Goal: Transaction & Acquisition: Purchase product/service

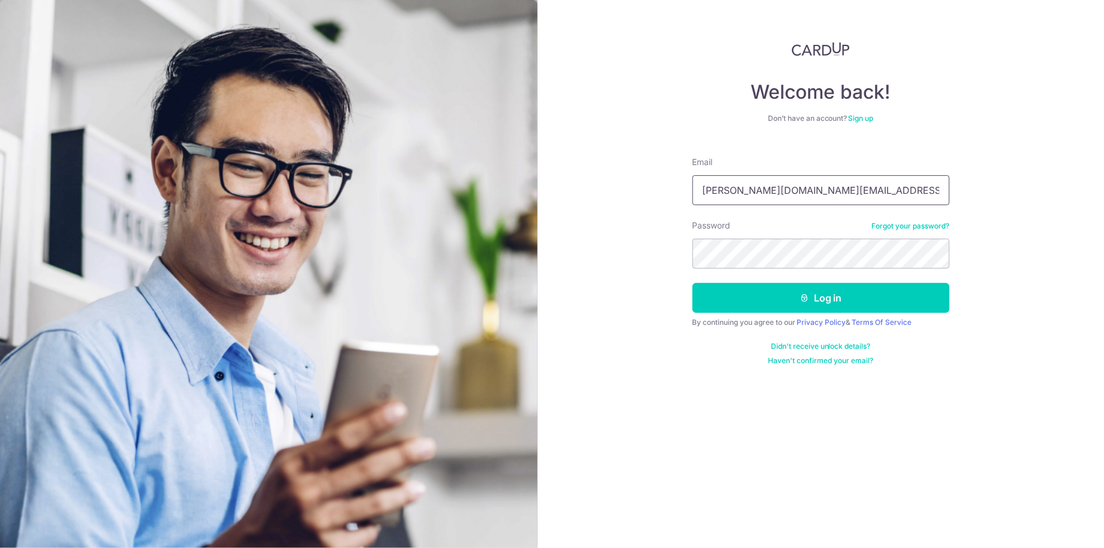
type input "[PERSON_NAME][DOMAIN_NAME][EMAIL_ADDRESS][DOMAIN_NAME]"
click at [818, 297] on button "Log in" at bounding box center [820, 298] width 257 height 30
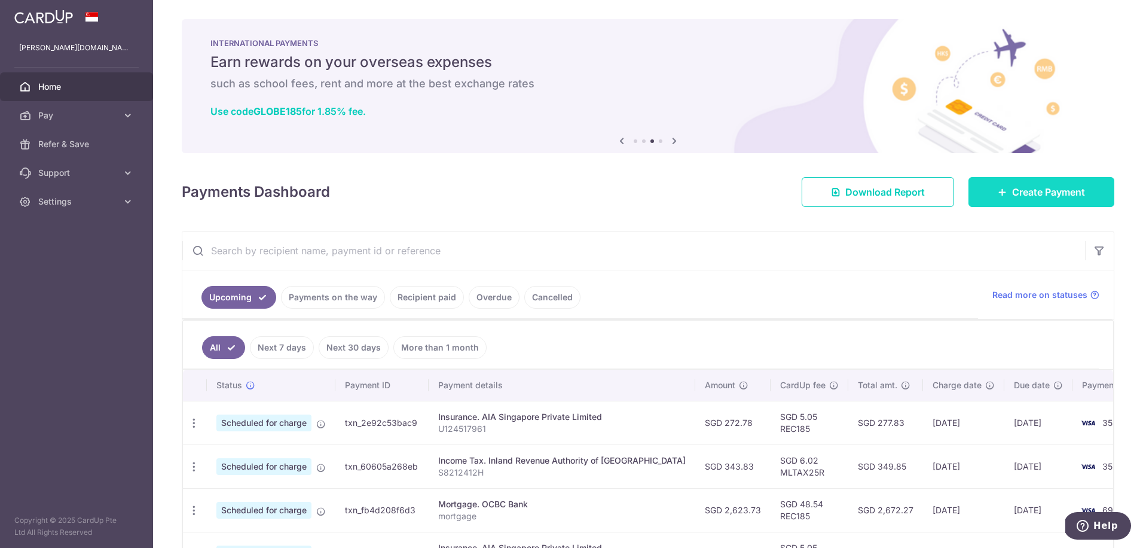
click at [1025, 189] on span "Create Payment" at bounding box center [1048, 192] width 73 height 14
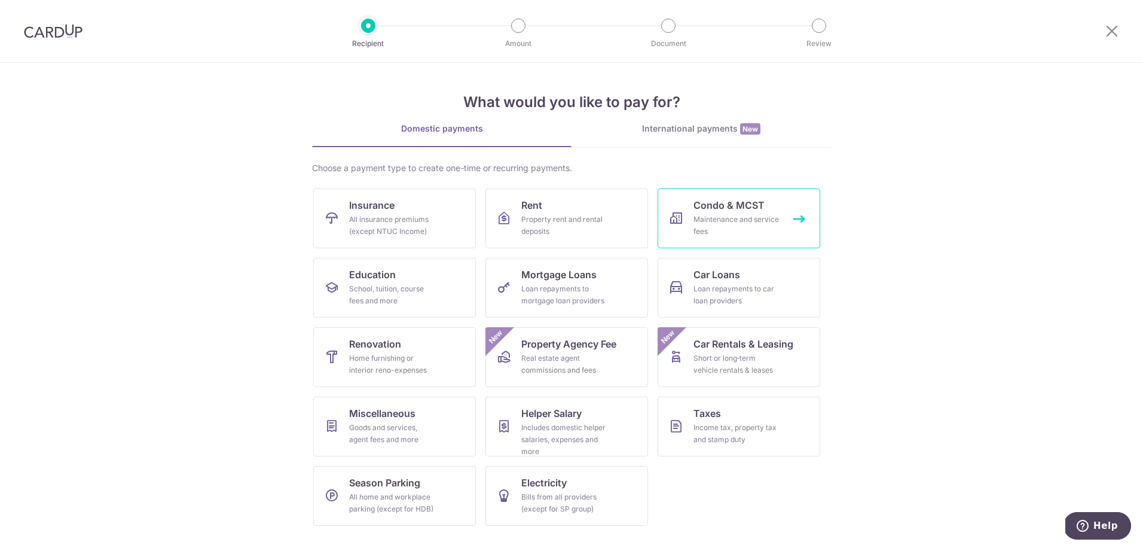
click at [737, 240] on link "Condo & MCST Maintenance and service fees" at bounding box center [739, 218] width 163 height 60
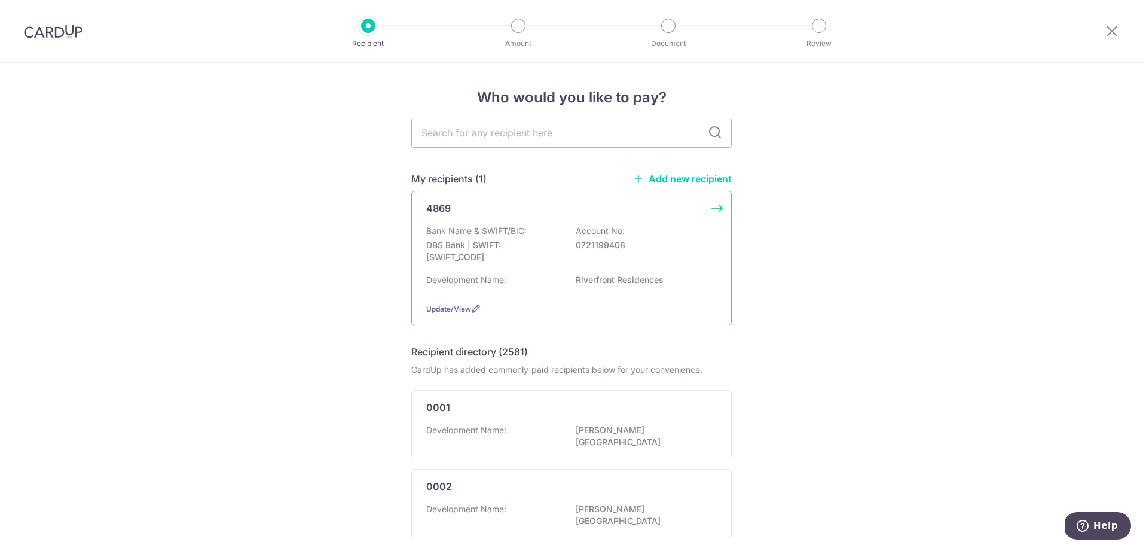
click at [576, 286] on p "Riverfront Residences" at bounding box center [643, 280] width 134 height 12
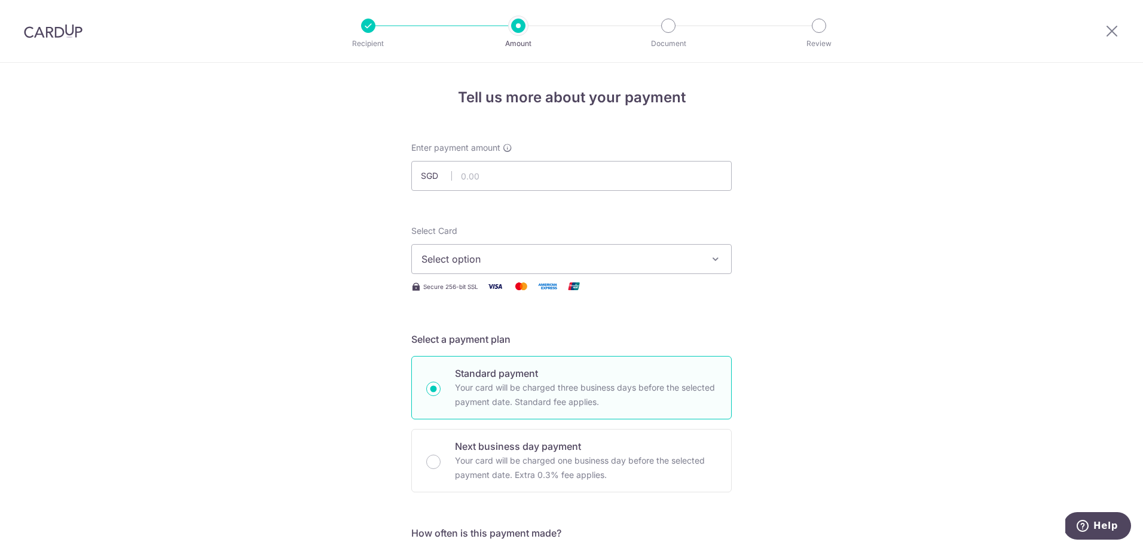
click at [510, 260] on span "Select option" at bounding box center [561, 259] width 279 height 14
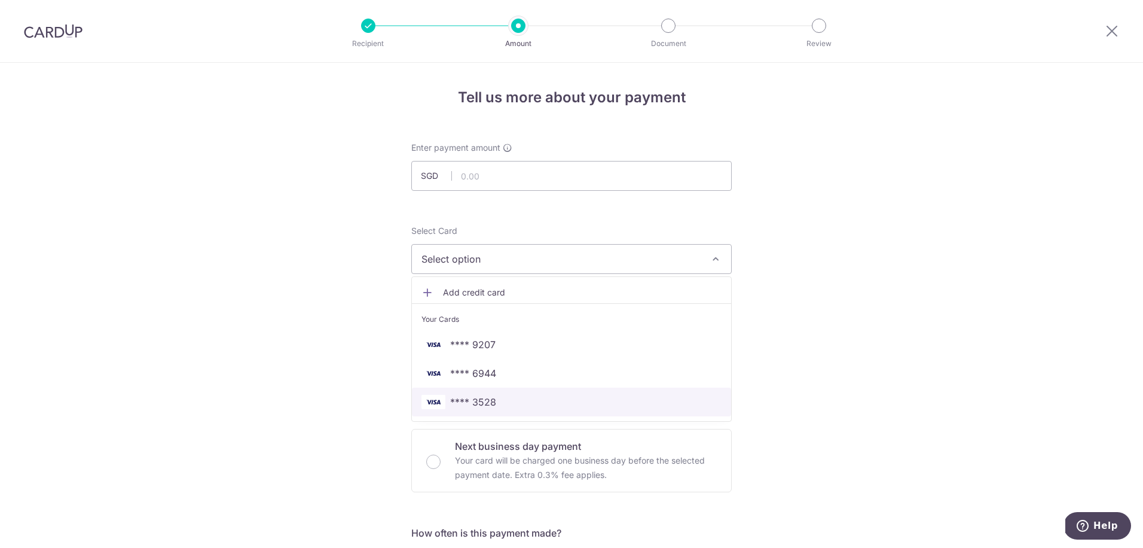
click at [500, 404] on span "**** 3528" at bounding box center [572, 402] width 300 height 14
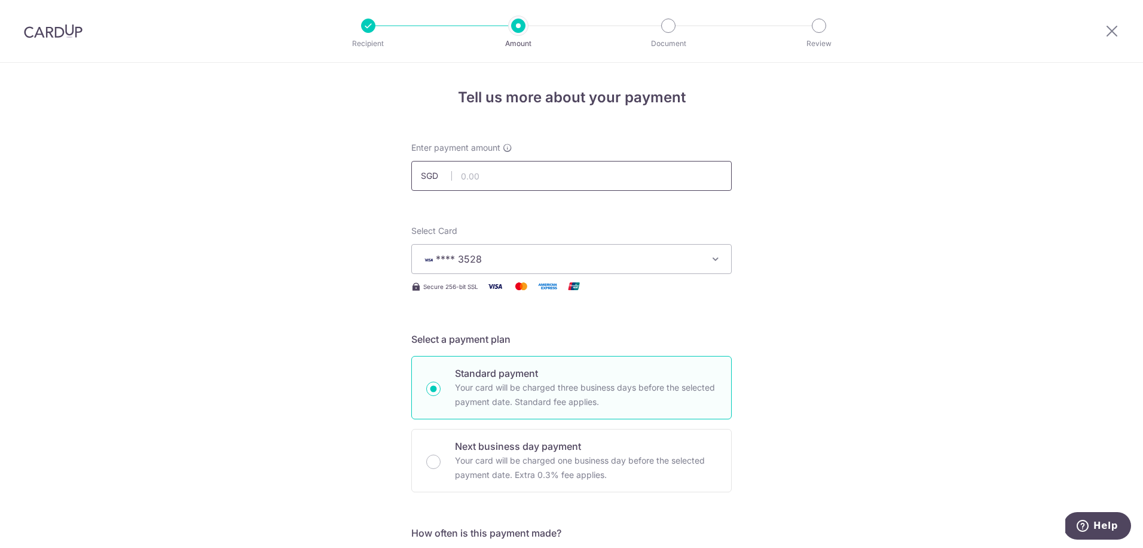
click at [493, 185] on input "text" at bounding box center [571, 176] width 321 height 30
type input "789.71"
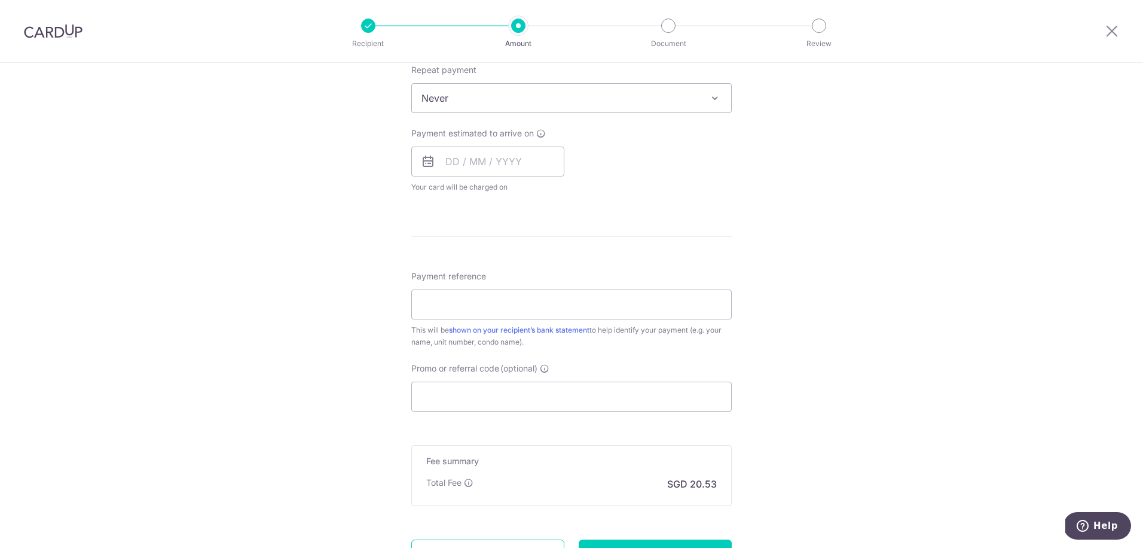
click at [522, 94] on span "Never" at bounding box center [571, 98] width 319 height 29
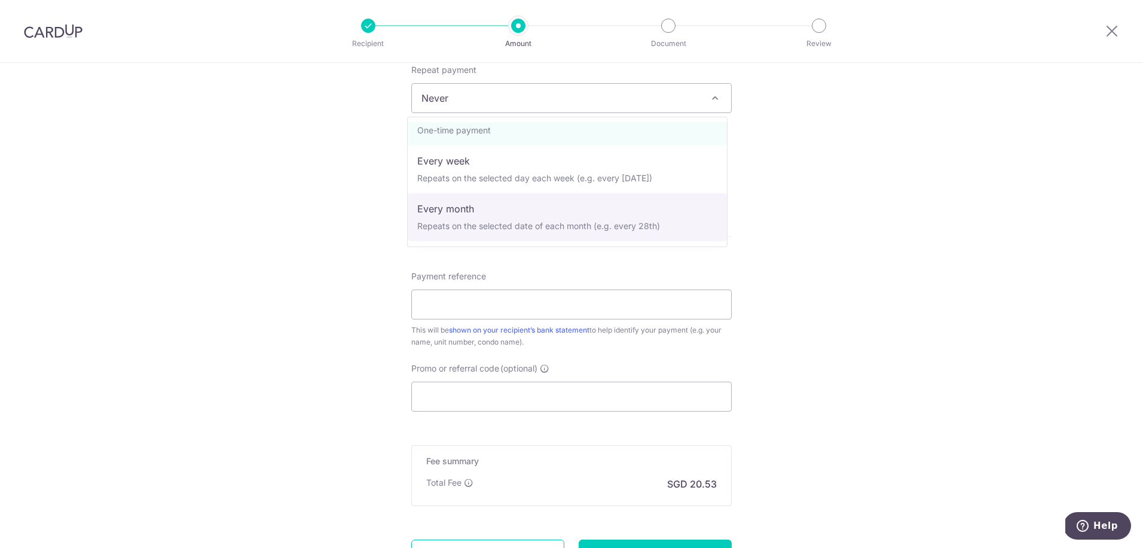
scroll to position [120, 0]
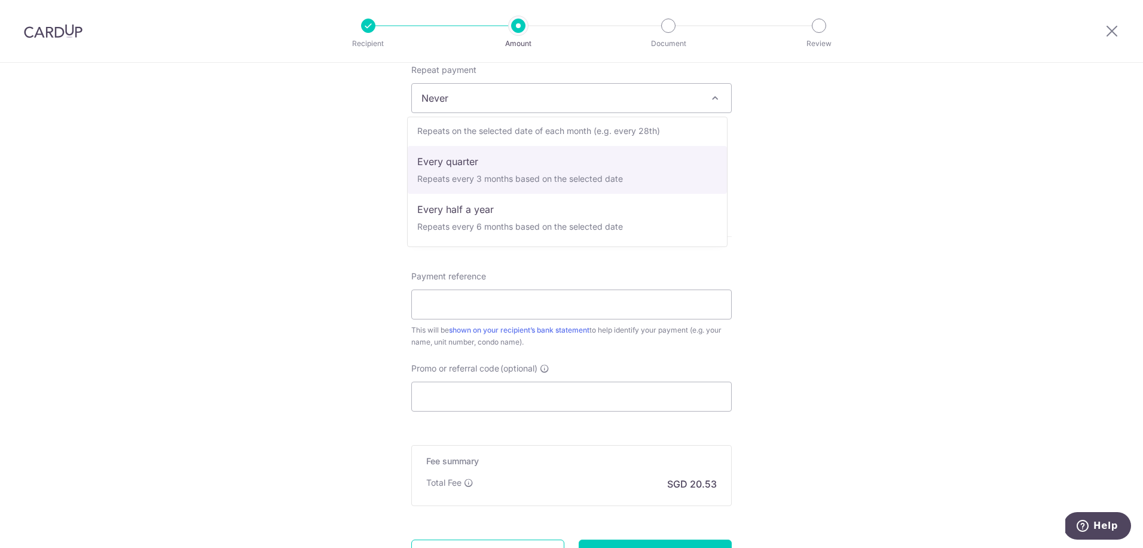
select select "4"
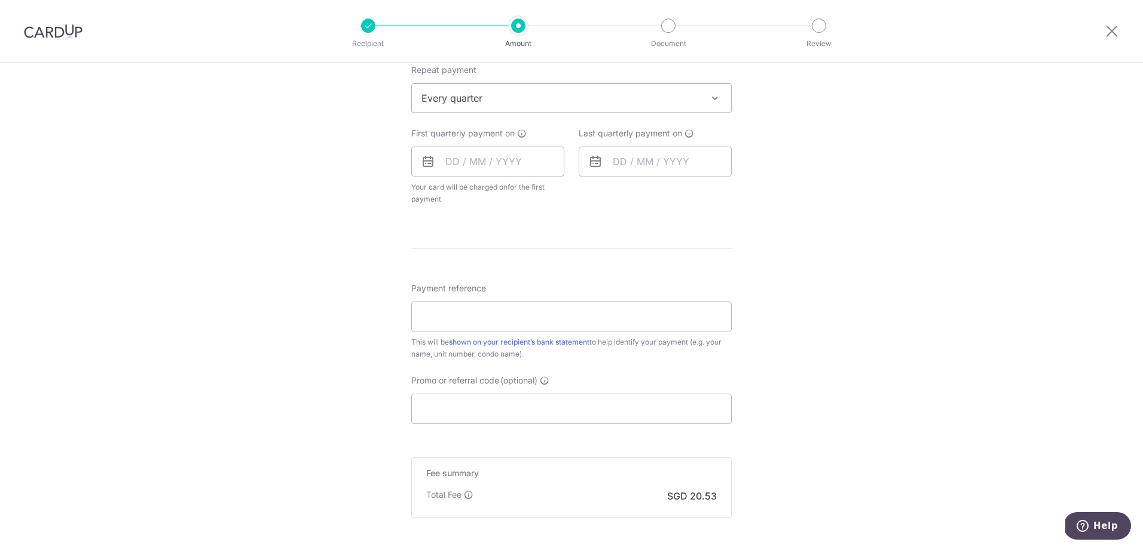
click at [680, 230] on form "Enter payment amount SGD 789.71 789.71 Select Card **** 3528 Add credit card Yo…" at bounding box center [571, 135] width 321 height 959
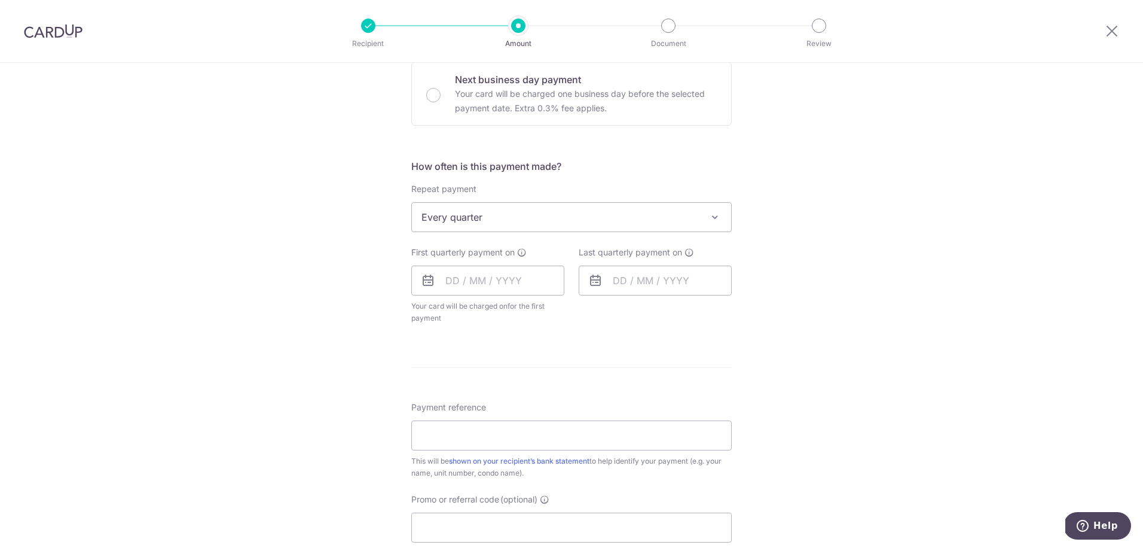
scroll to position [364, 0]
click at [499, 292] on input "text" at bounding box center [487, 283] width 153 height 30
click at [551, 442] on link "24" at bounding box center [555, 440] width 19 height 19
type input "[DATE]"
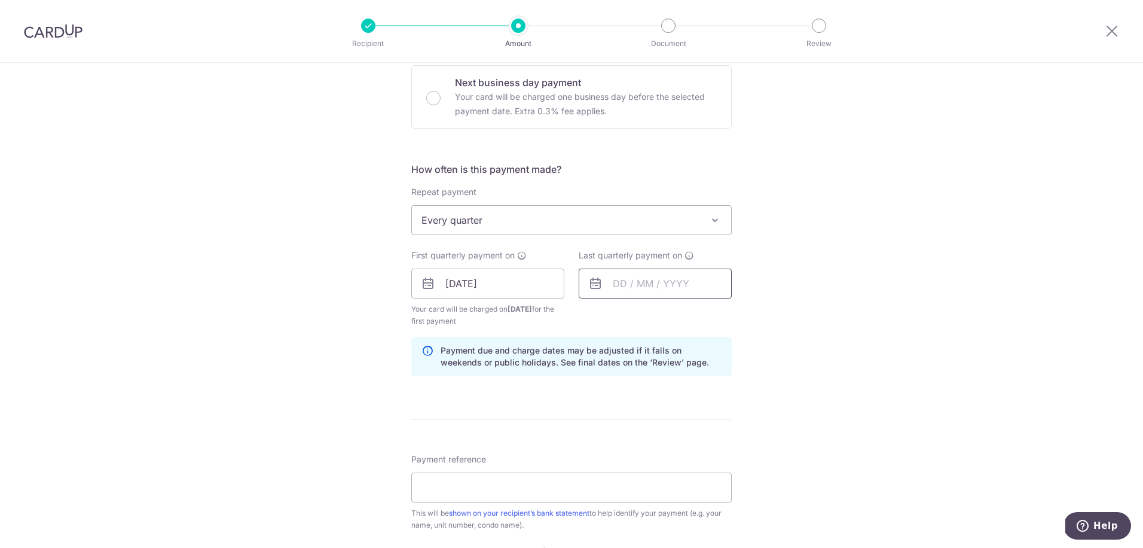
click at [649, 288] on input "text" at bounding box center [655, 283] width 153 height 30
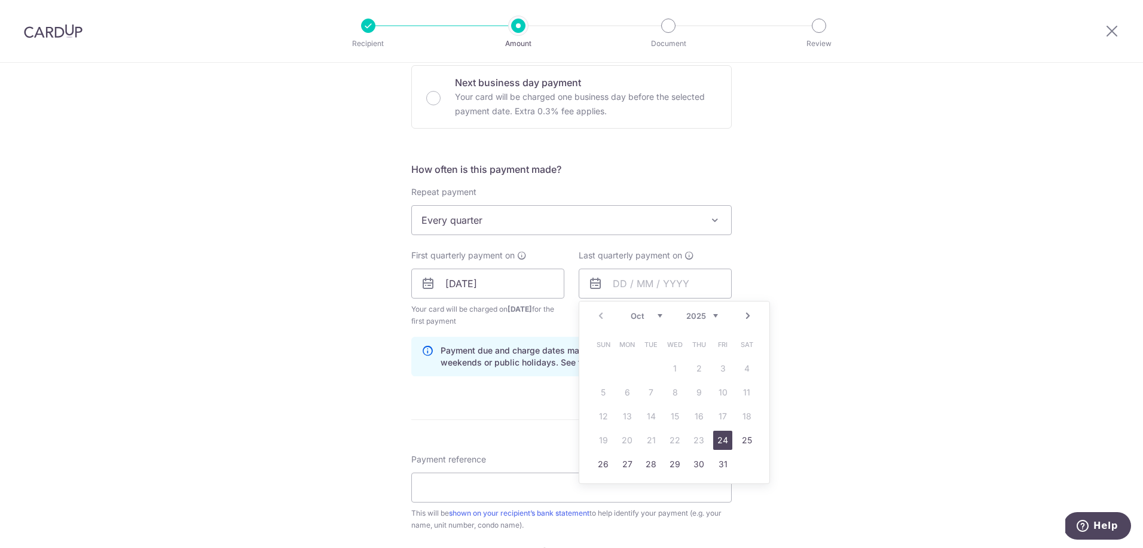
click at [790, 314] on div "Tell us more about your payment Enter payment amount SGD 789.71 789.71 Select C…" at bounding box center [571, 270] width 1143 height 1143
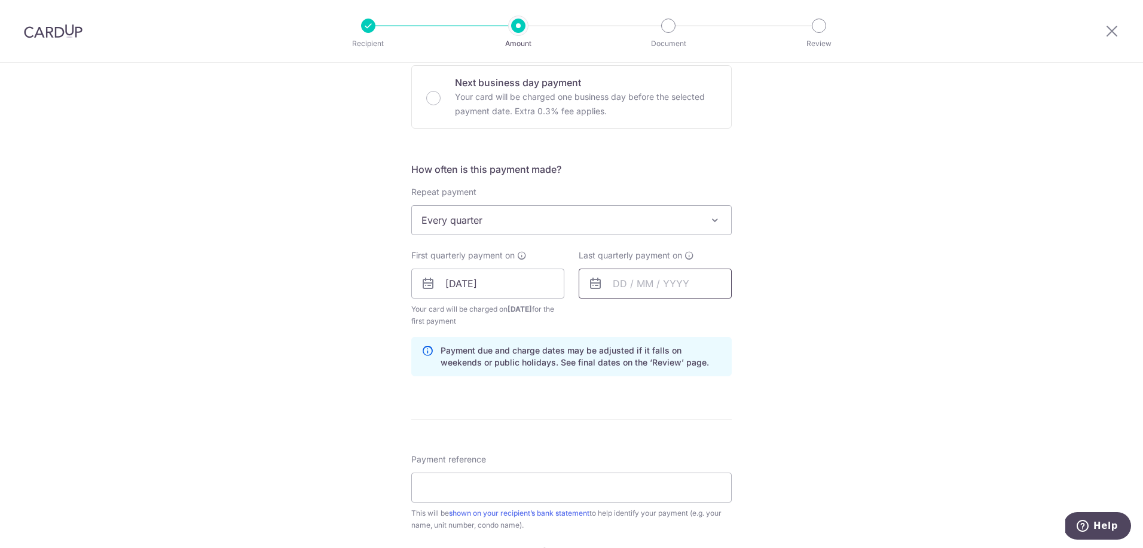
click at [694, 287] on input "text" at bounding box center [655, 283] width 153 height 30
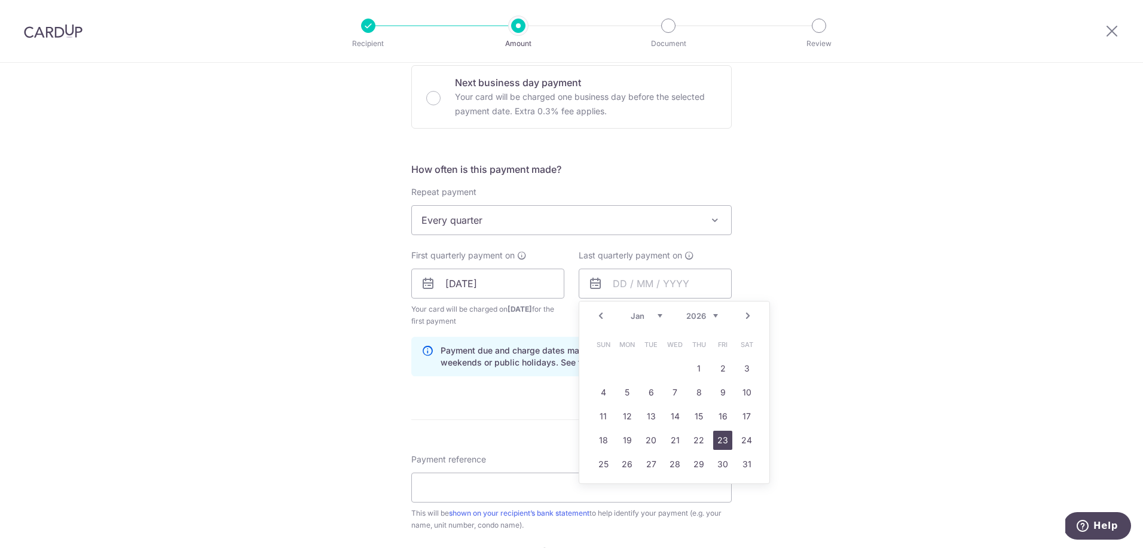
click at [716, 437] on link "23" at bounding box center [722, 440] width 19 height 19
type input "23/01/2026"
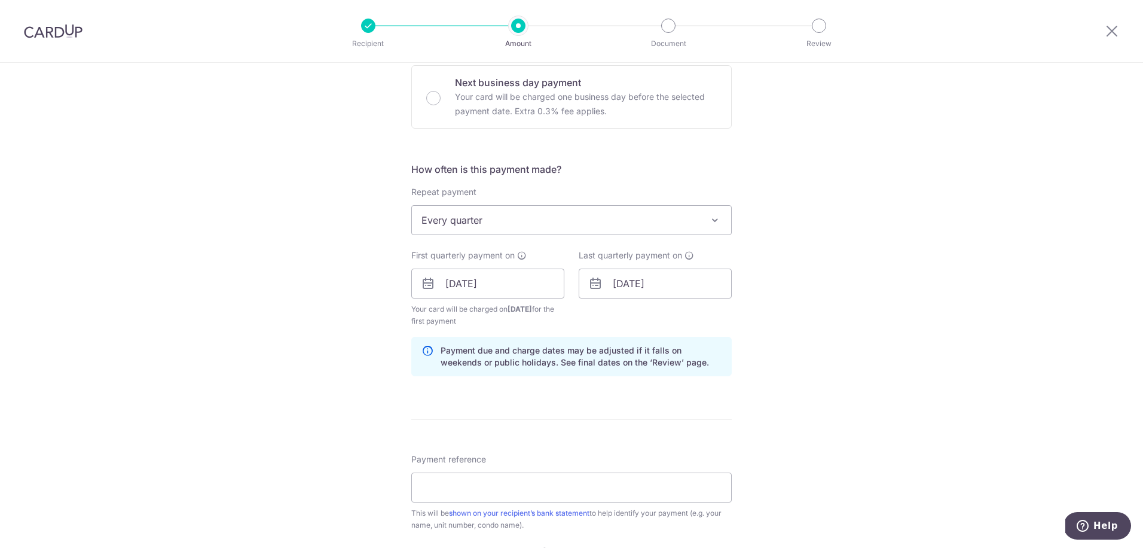
click at [764, 404] on div "Tell us more about your payment Enter payment amount SGD 789.71 789.71 Select C…" at bounding box center [571, 270] width 1143 height 1143
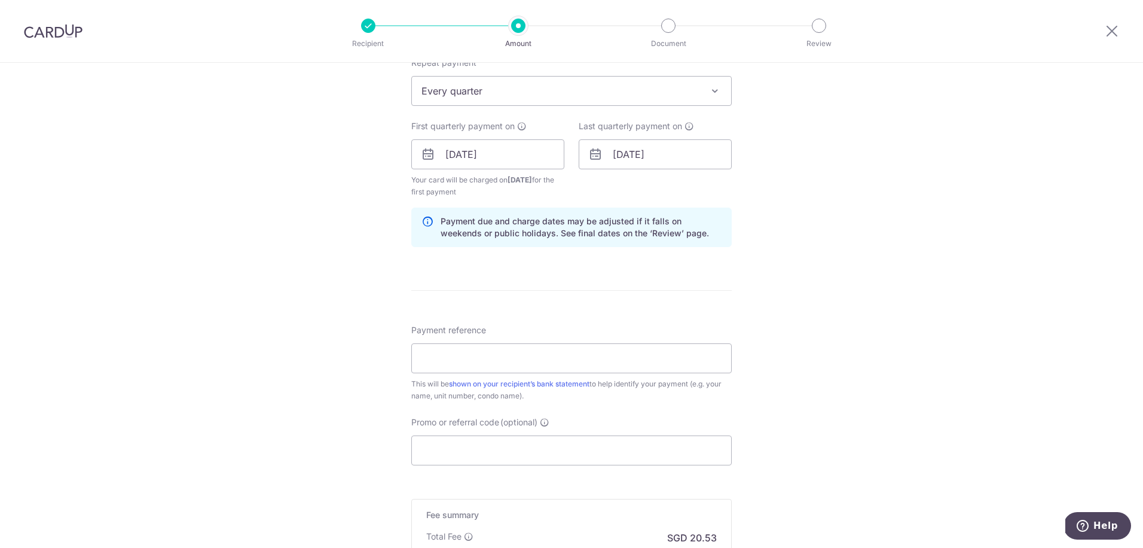
scroll to position [616, 0]
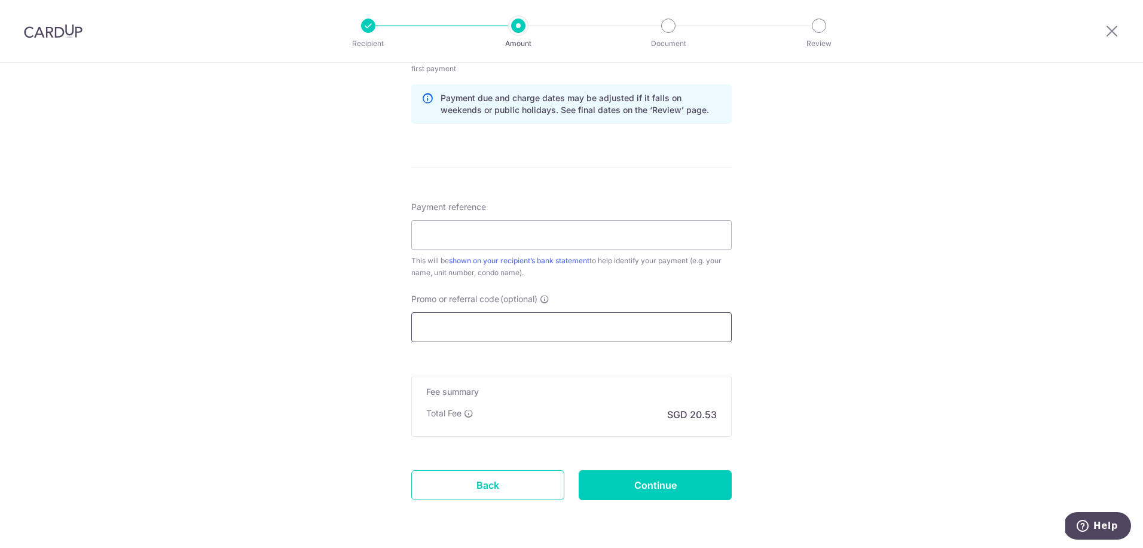
click at [586, 331] on input "Promo or referral code (optional)" at bounding box center [571, 327] width 321 height 30
paste input "REC185"
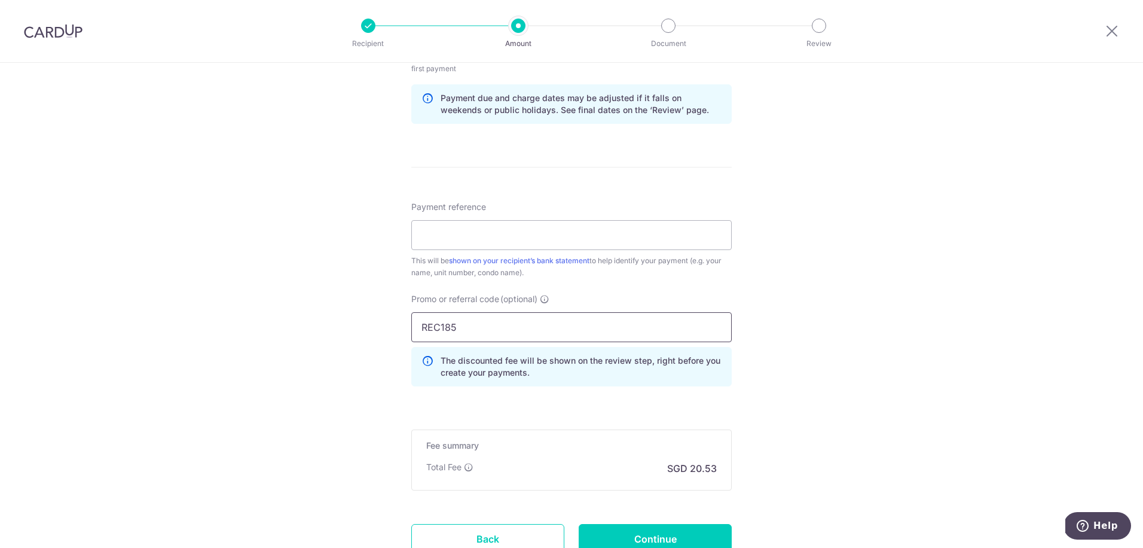
type input "REC185"
click at [782, 340] on div "Tell us more about your payment Enter payment amount SGD 789.71 789.71 Select C…" at bounding box center [571, 45] width 1143 height 1197
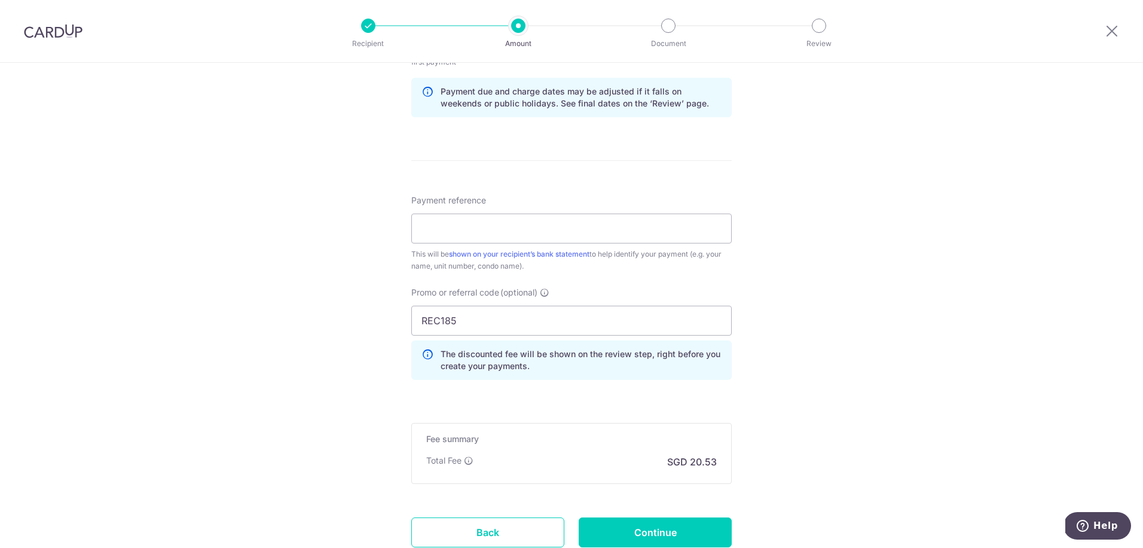
scroll to position [634, 0]
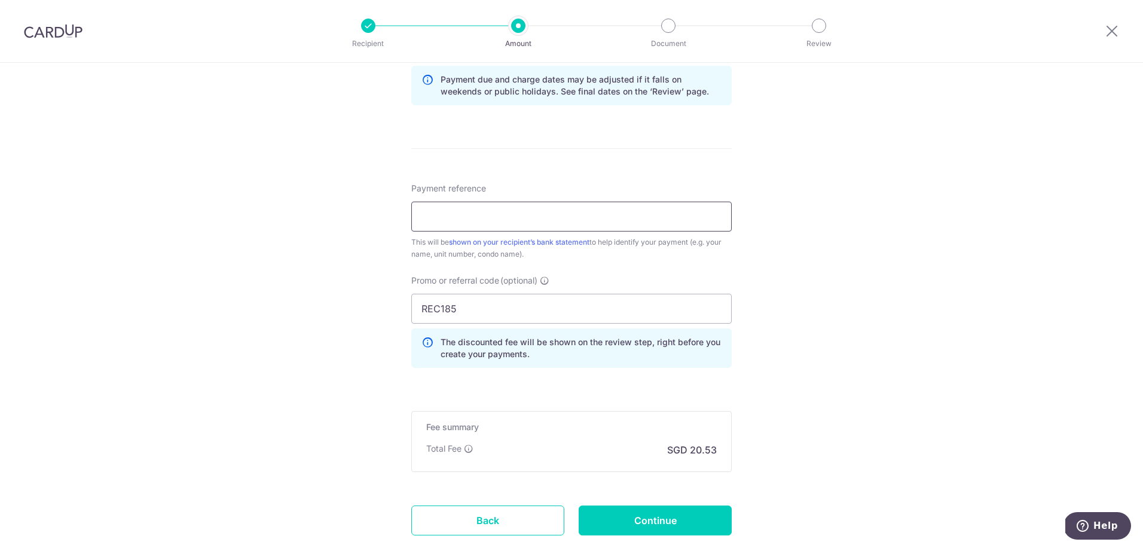
click at [544, 218] on input "Payment reference" at bounding box center [571, 217] width 321 height 30
type input "B"
click at [634, 276] on div "Promo or referral code (optional) REC185 The discounted fee will be shown on th…" at bounding box center [571, 320] width 321 height 93
click at [474, 220] on input "RIVF1321" at bounding box center [571, 217] width 321 height 30
drag, startPoint x: 481, startPoint y: 220, endPoint x: 348, endPoint y: 213, distance: 132.9
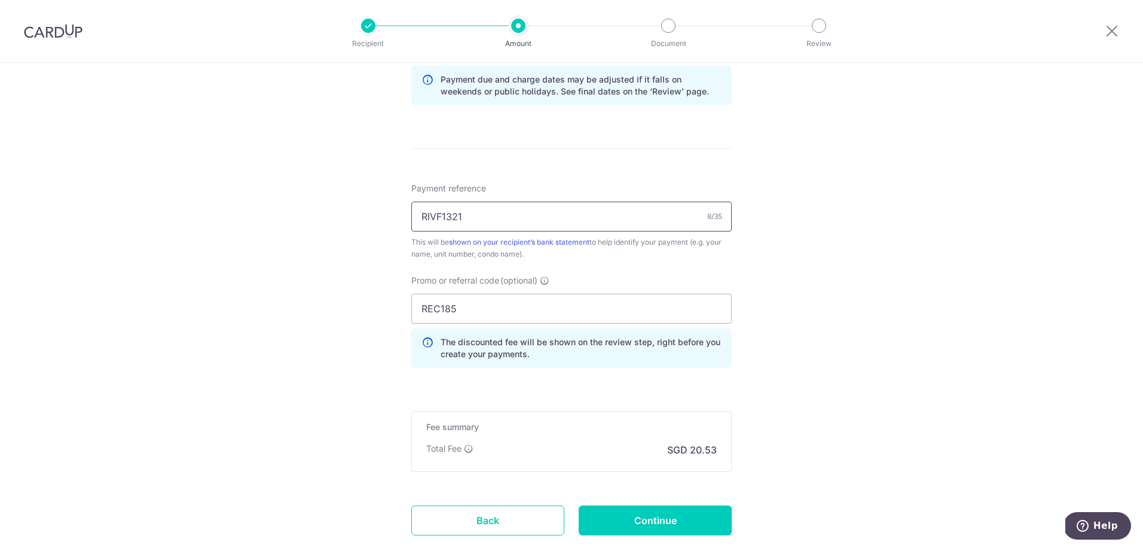
click at [348, 213] on div "Tell us more about your payment Enter payment amount SGD 789.71 789.71 Select C…" at bounding box center [571, 26] width 1143 height 1197
type input "43 #13-21"
click at [632, 254] on div "This will be shown on your recipient’s bank statement to help identify your pay…" at bounding box center [571, 248] width 321 height 24
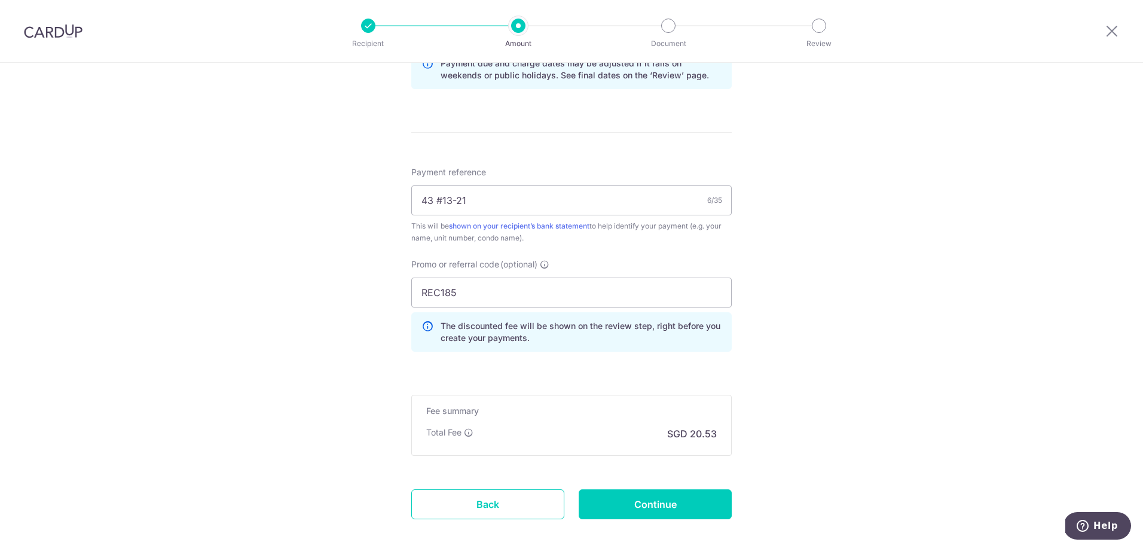
scroll to position [664, 0]
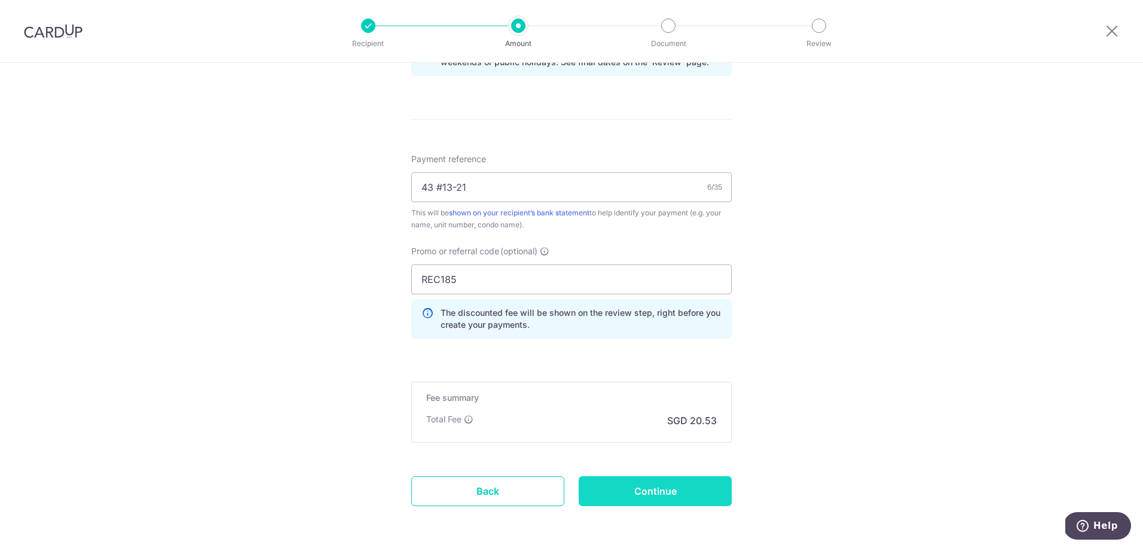
click at [642, 496] on input "Continue" at bounding box center [655, 491] width 153 height 30
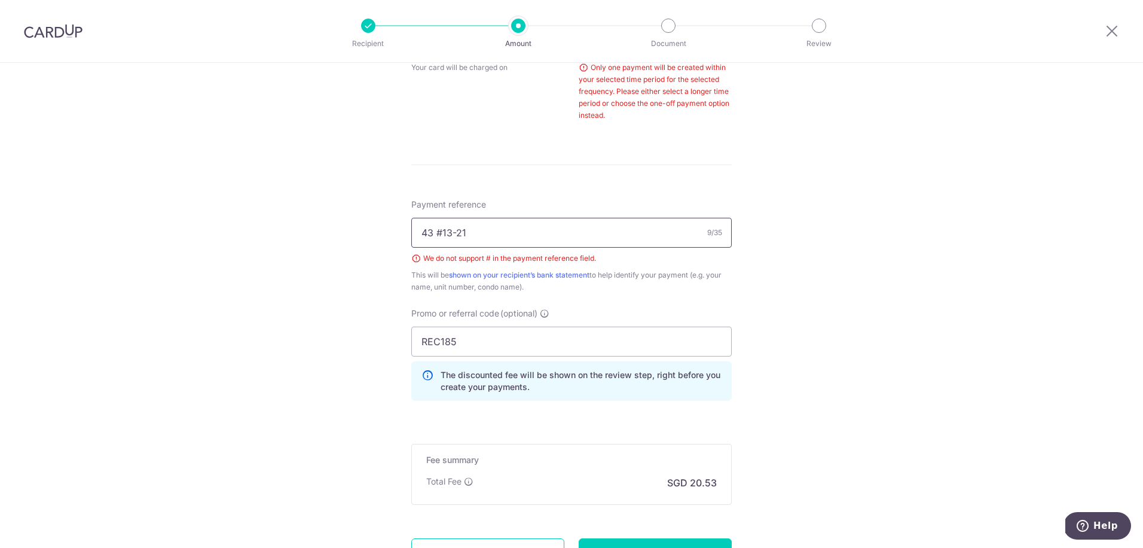
click at [438, 233] on input "43 #13-21" at bounding box center [571, 233] width 321 height 30
type input "43 13-21"
click at [850, 356] on div "Tell us more about your payment Enter payment amount SGD 789.71 789.71 Select C…" at bounding box center [571, 58] width 1143 height 1200
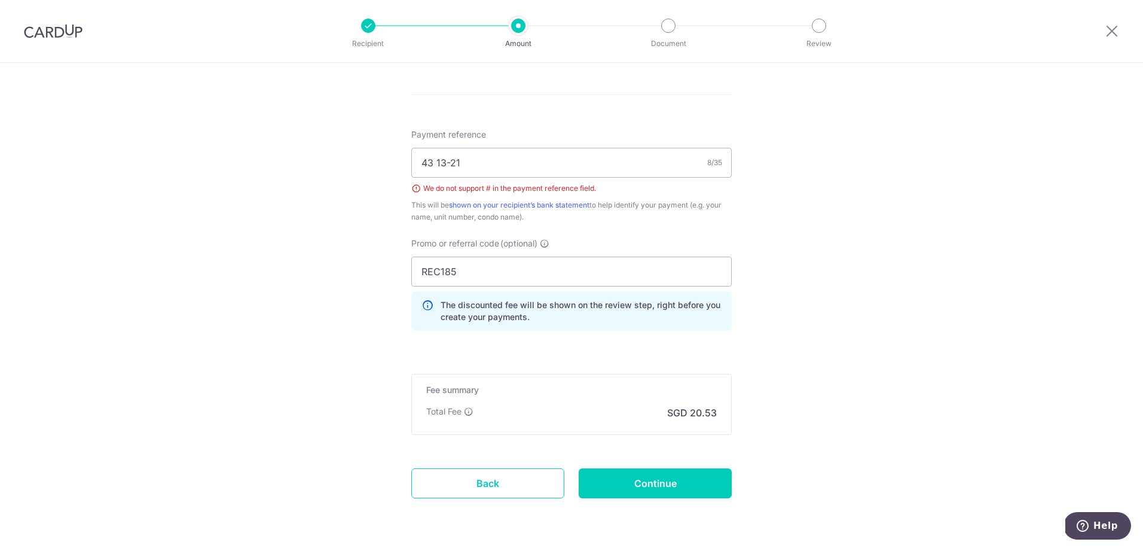
scroll to position [718, 0]
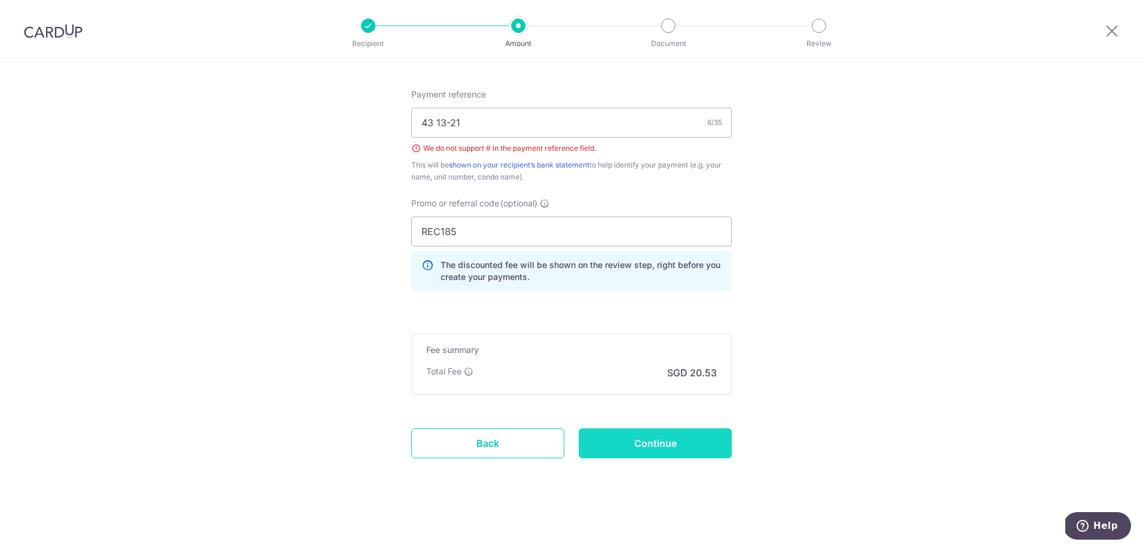
click at [698, 443] on input "Continue" at bounding box center [655, 443] width 153 height 30
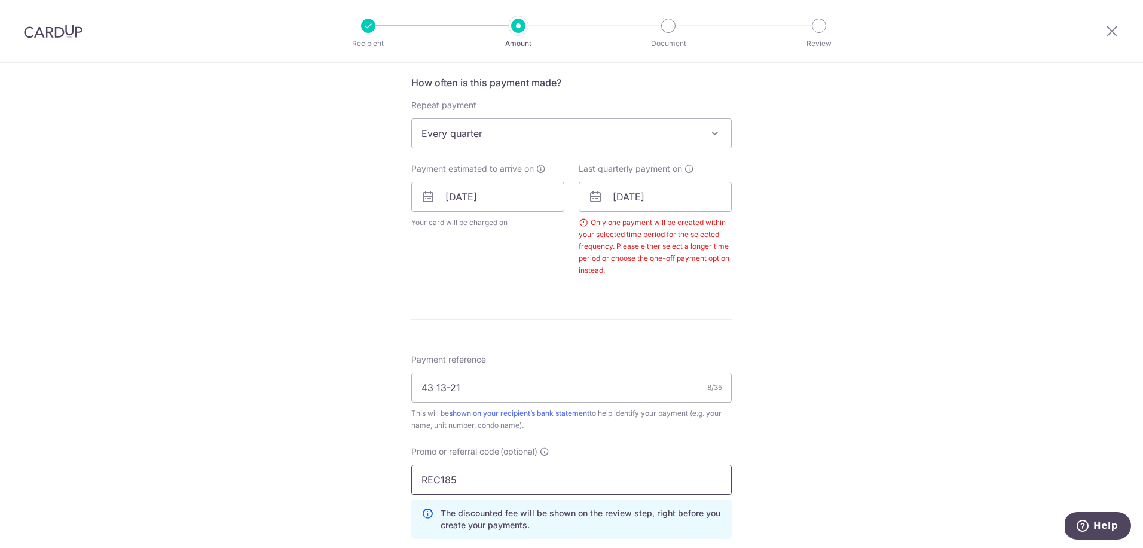
drag, startPoint x: 459, startPoint y: 478, endPoint x: 381, endPoint y: 480, distance: 77.7
click at [381, 480] on div "Tell us more about your payment Enter payment amount SGD 789.71 789.71 Select C…" at bounding box center [571, 204] width 1143 height 1183
type input "OFF225"
click at [352, 484] on div "Tell us more about your payment Enter payment amount SGD 789.71 789.71 Select C…" at bounding box center [571, 204] width 1143 height 1183
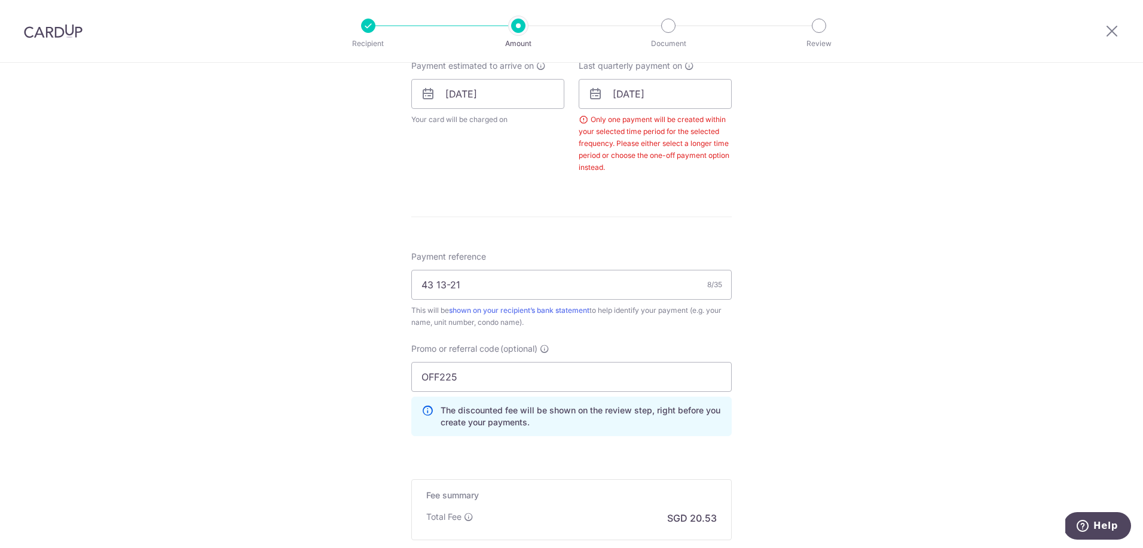
scroll to position [652, 0]
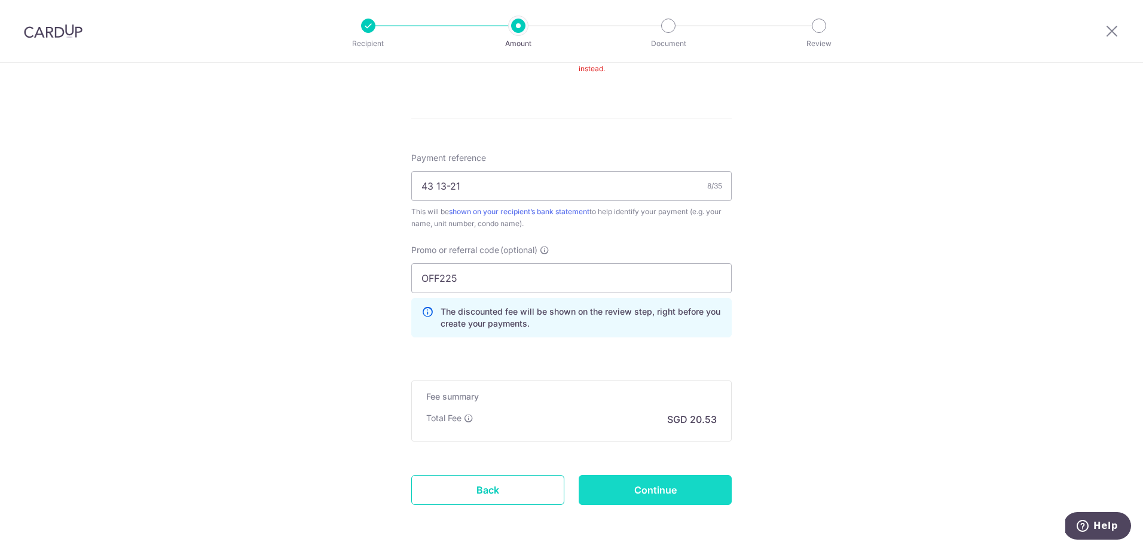
click at [667, 488] on input "Continue" at bounding box center [655, 490] width 153 height 30
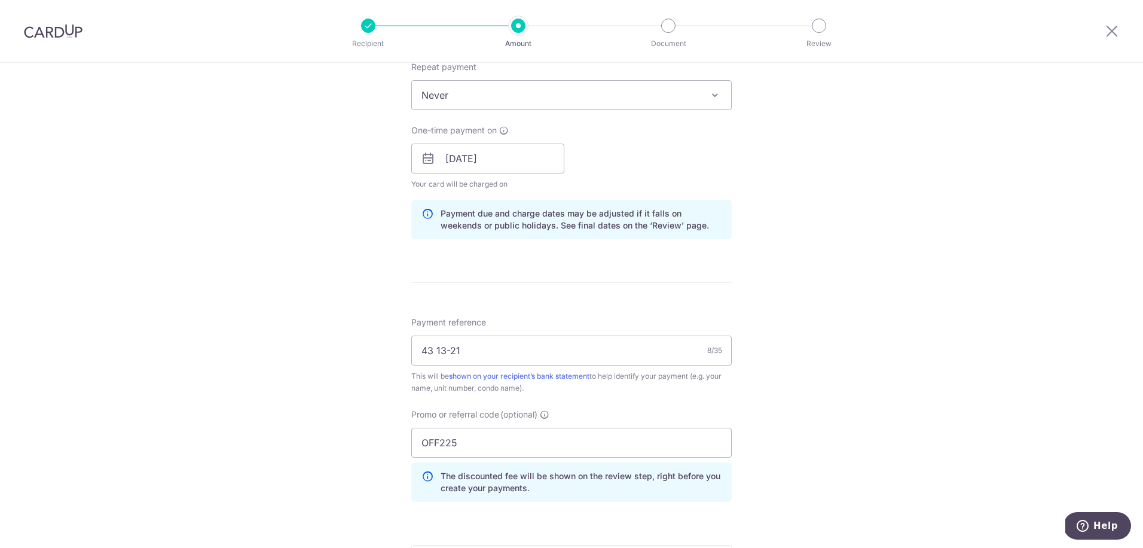
select select "1"
click at [816, 227] on div "Tell us more about your payment Enter payment amount SGD 789.71 789.71 Select C…" at bounding box center [571, 166] width 1143 height 1185
click at [536, 166] on input "[DATE]" at bounding box center [487, 159] width 153 height 30
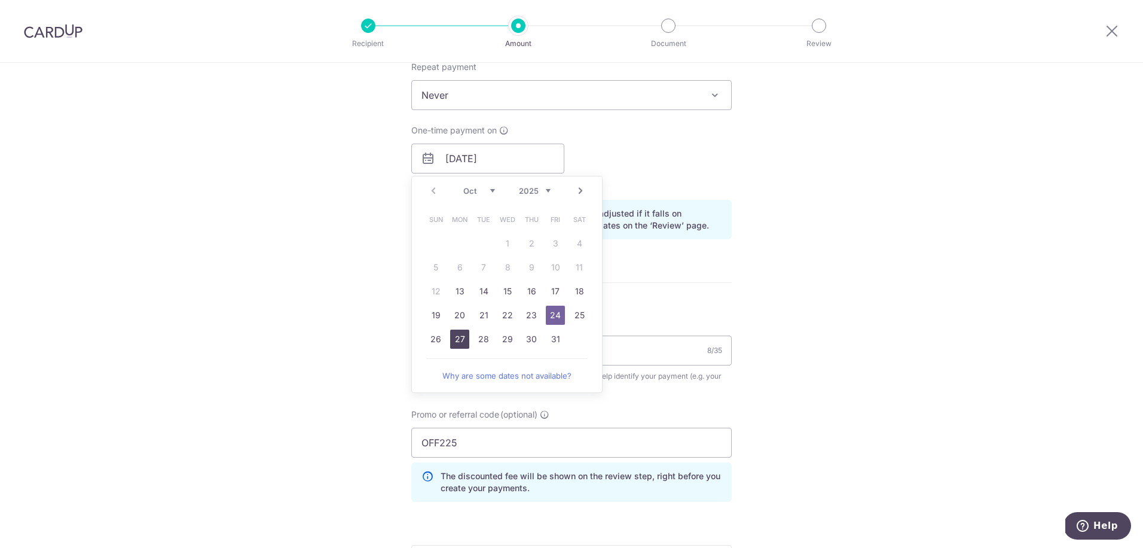
click at [459, 337] on link "27" at bounding box center [459, 338] width 19 height 19
type input "[DATE]"
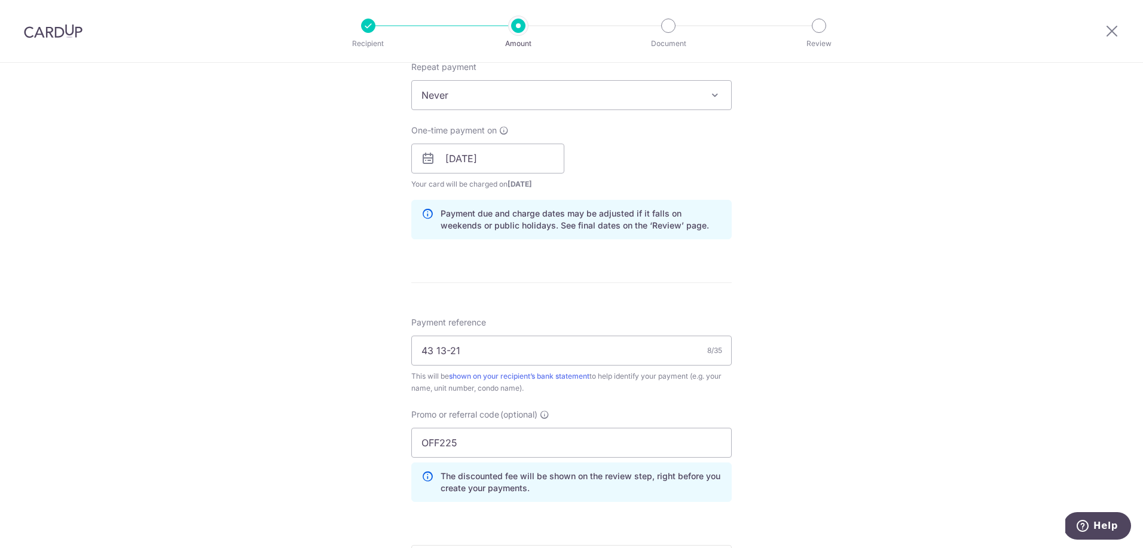
click at [817, 295] on div "Tell us more about your payment Enter payment amount SGD 789.71 789.71 Select C…" at bounding box center [571, 166] width 1143 height 1185
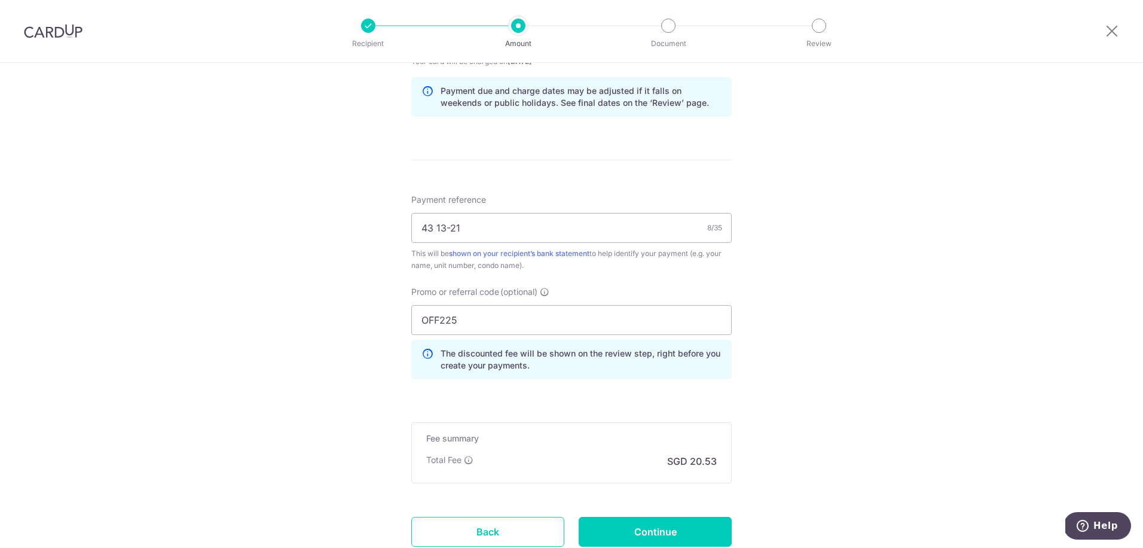
scroll to position [703, 0]
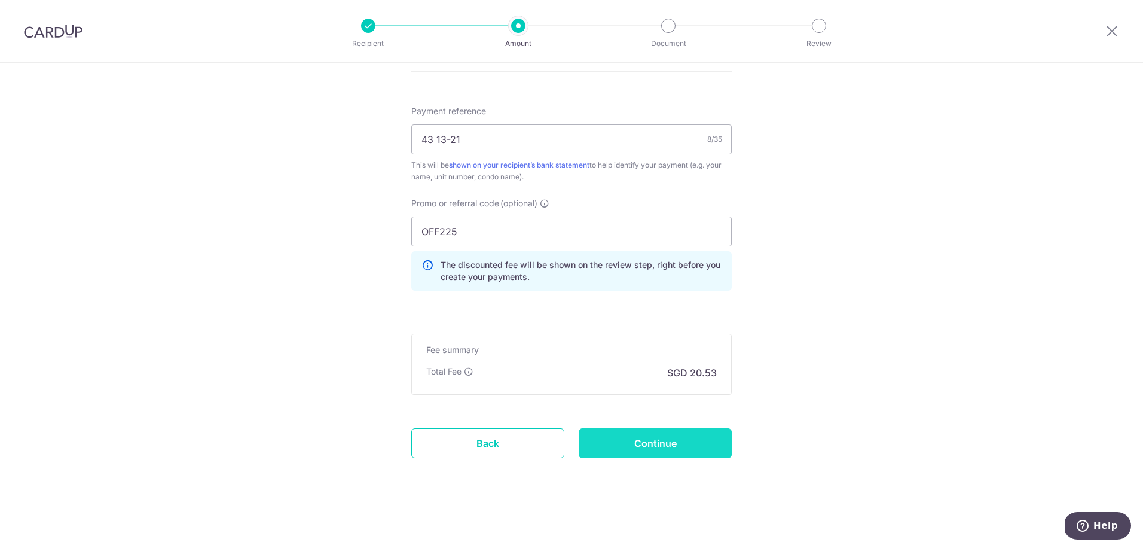
click at [666, 434] on input "Continue" at bounding box center [655, 443] width 153 height 30
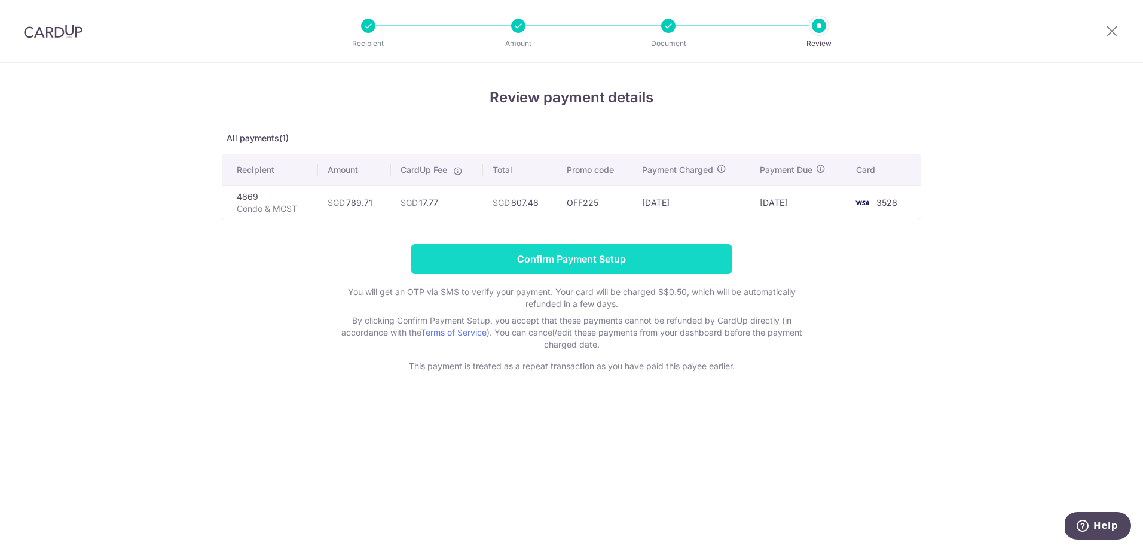
click at [677, 263] on input "Confirm Payment Setup" at bounding box center [571, 259] width 321 height 30
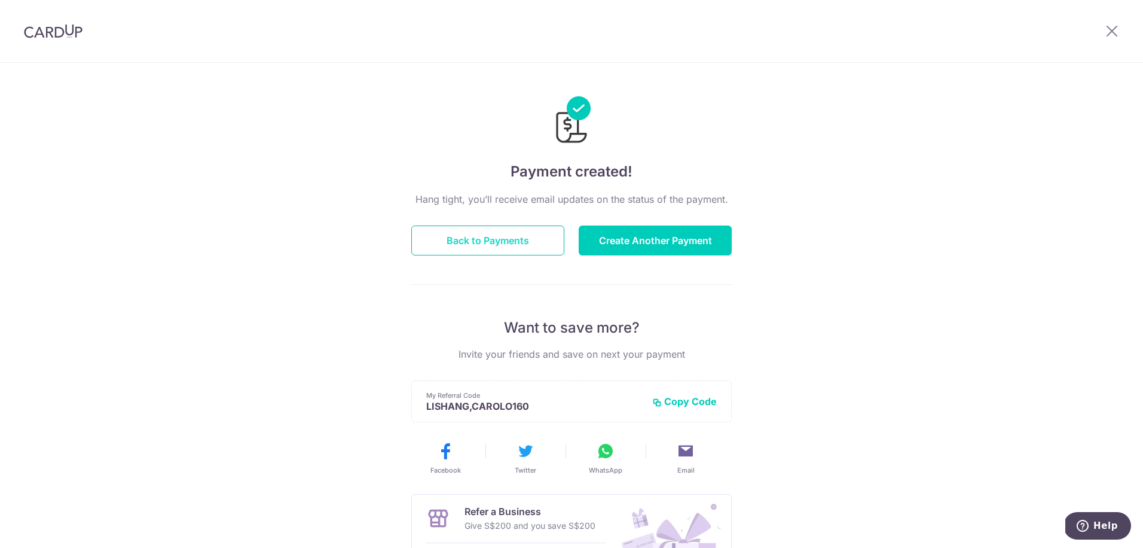
click at [541, 243] on button "Back to Payments" at bounding box center [487, 240] width 153 height 30
